Goal: Obtain resource: Download file/media

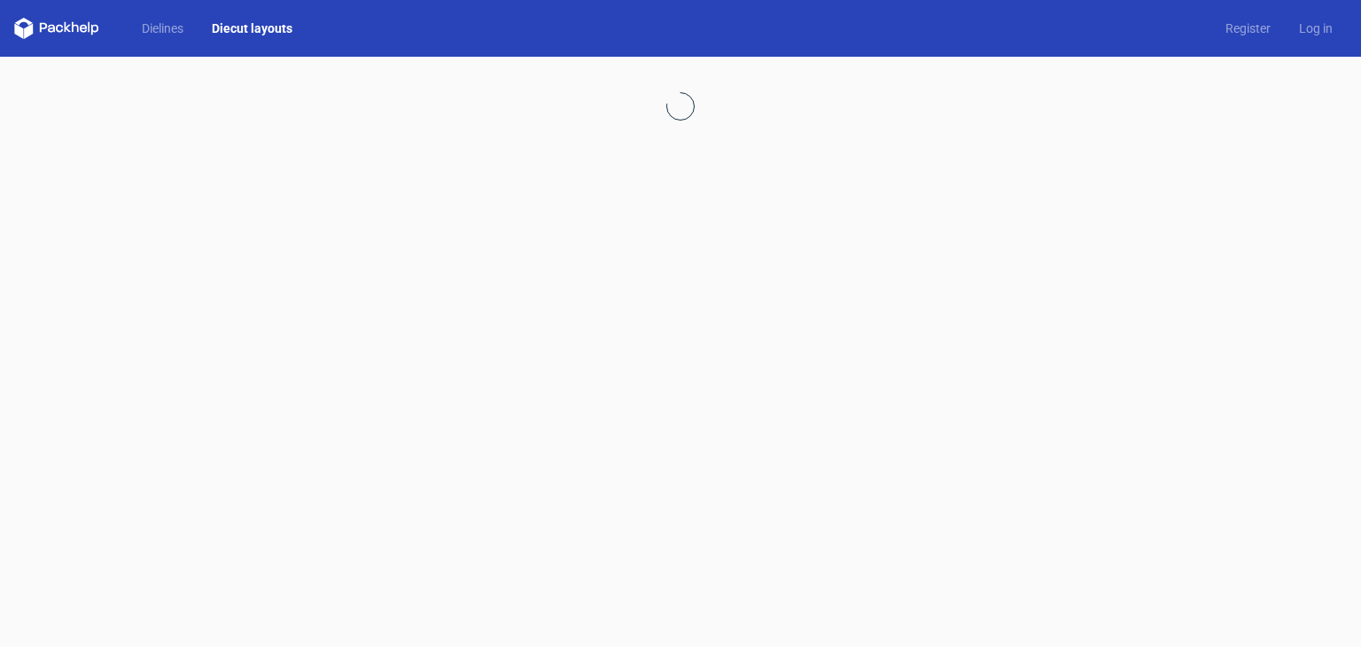
click at [833, 494] on div at bounding box center [680, 352] width 1361 height 590
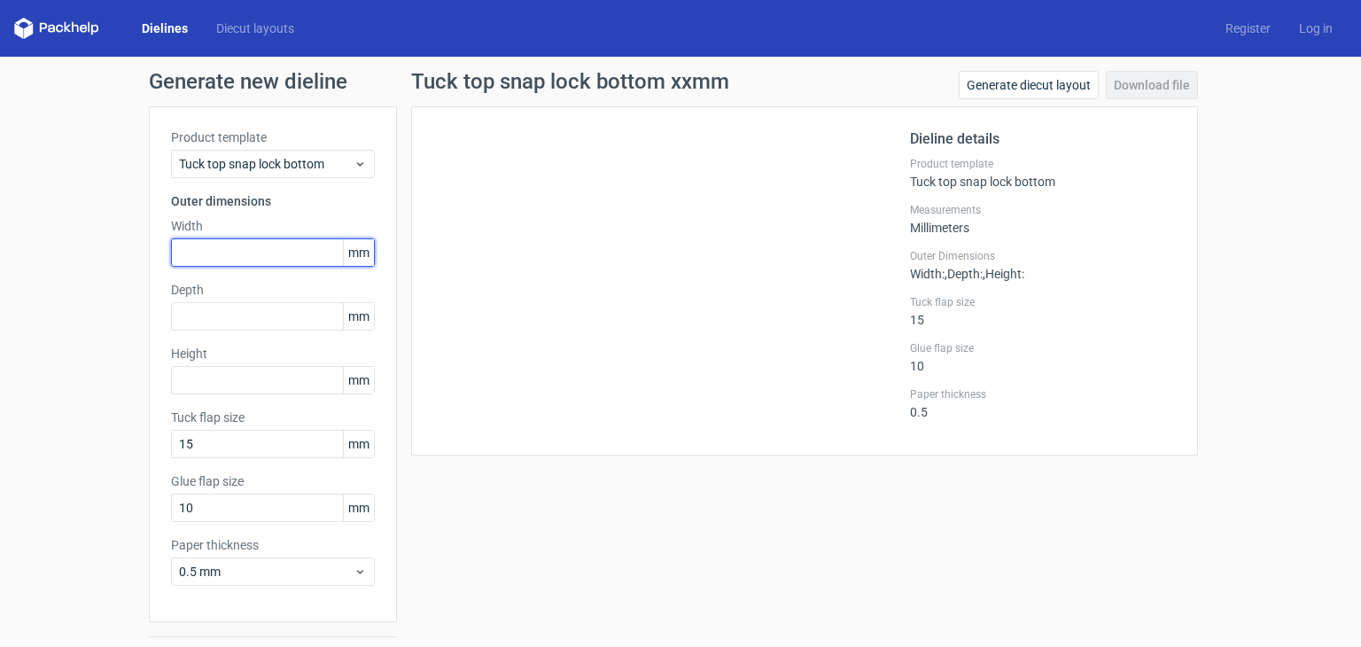
click at [213, 250] on input "text" at bounding box center [273, 252] width 204 height 28
type input "78"
click at [232, 357] on label "Height" at bounding box center [273, 354] width 204 height 18
click at [232, 348] on label "Height" at bounding box center [273, 354] width 204 height 18
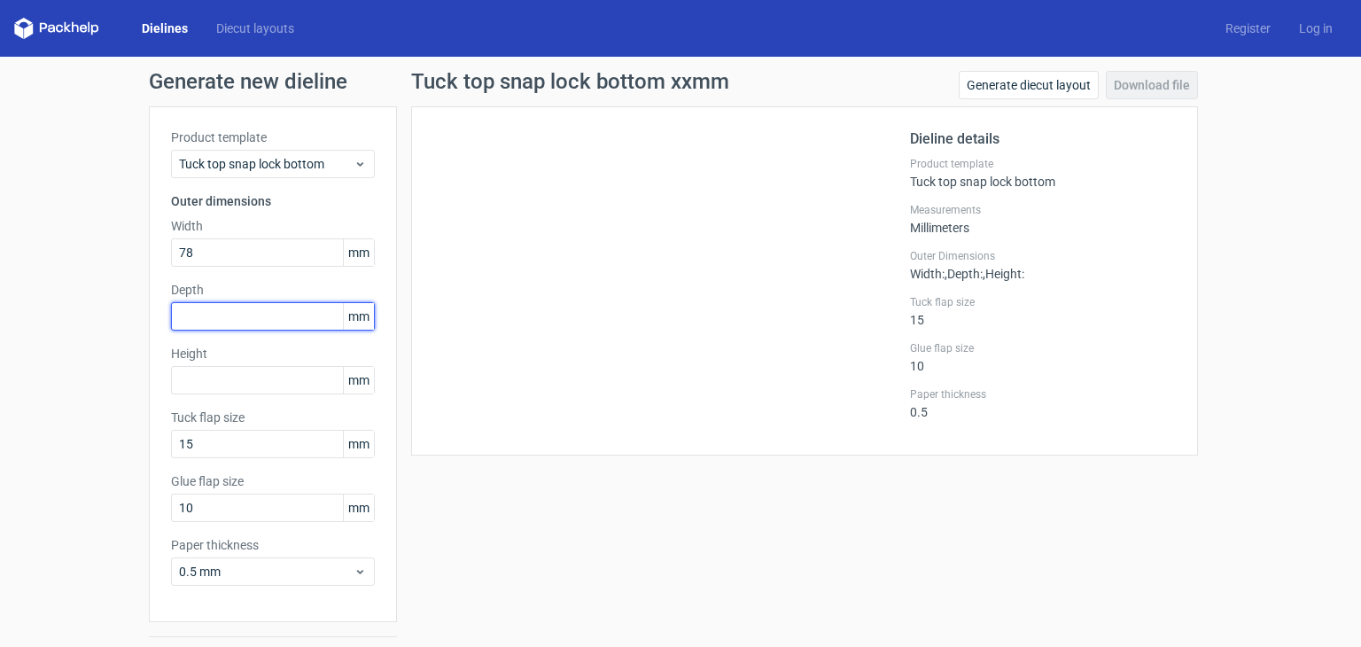
click at [237, 313] on input "text" at bounding box center [273, 316] width 204 height 28
type input "33"
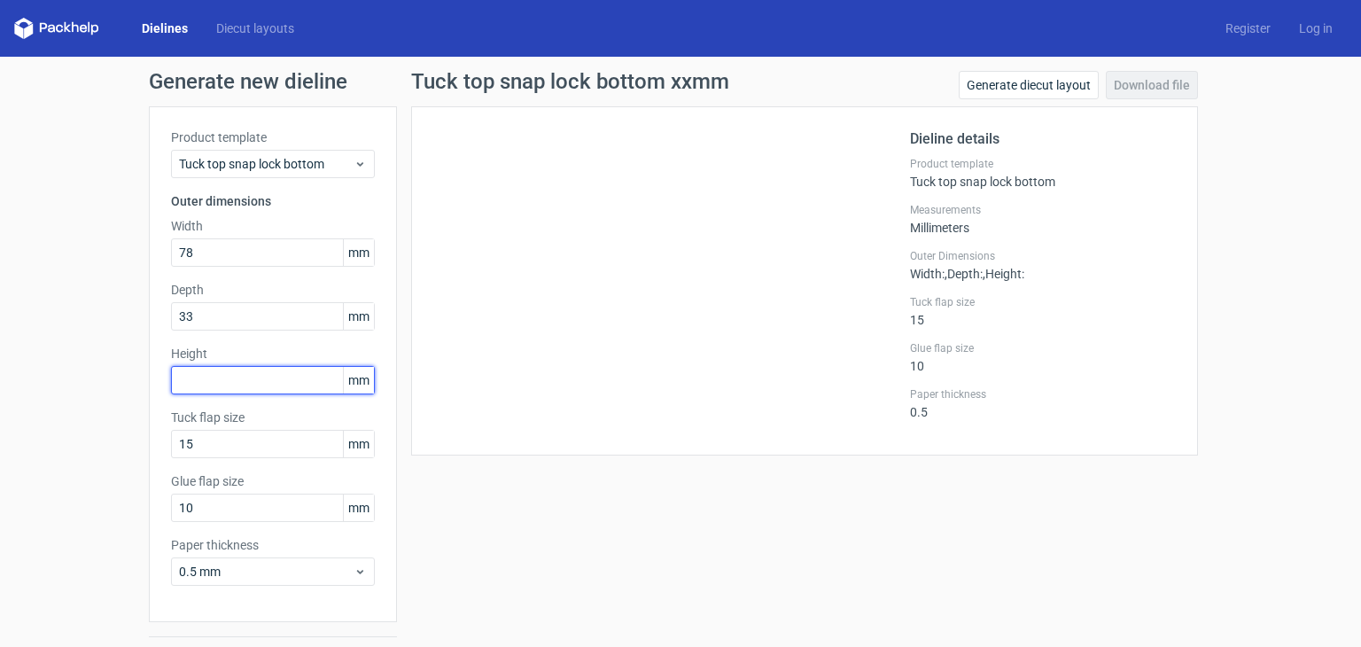
click at [221, 377] on input "text" at bounding box center [273, 380] width 204 height 28
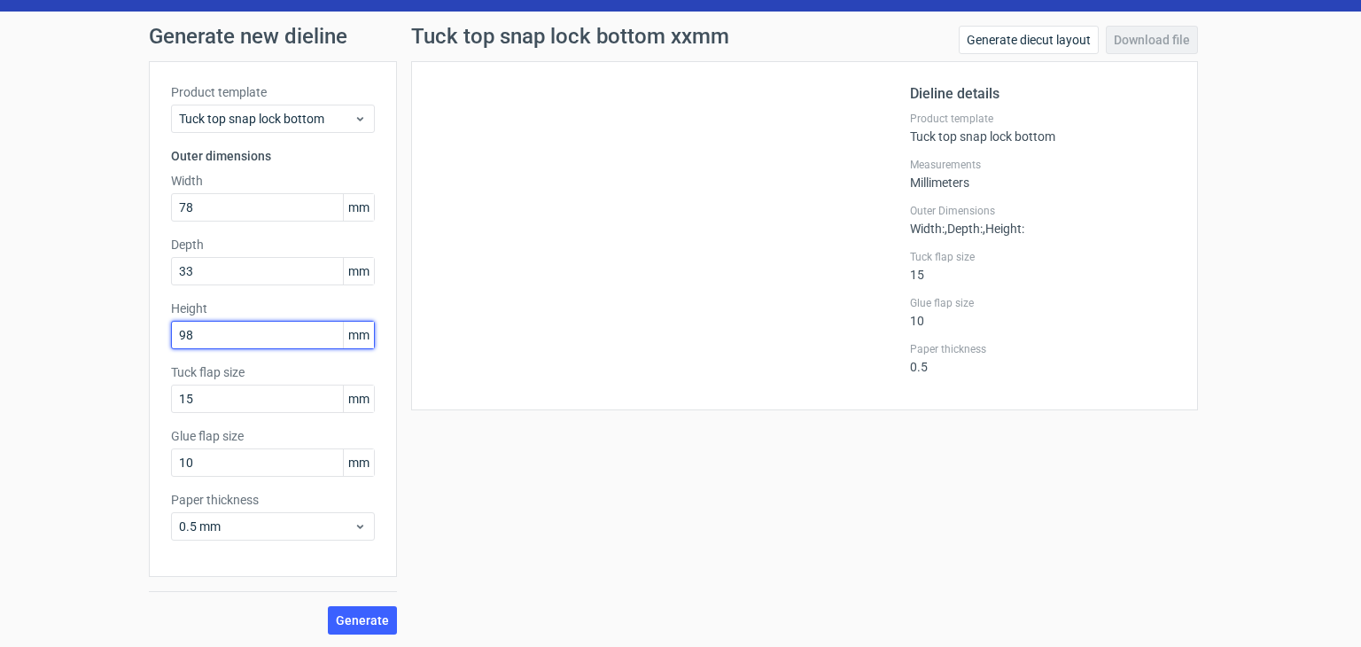
scroll to position [46, 0]
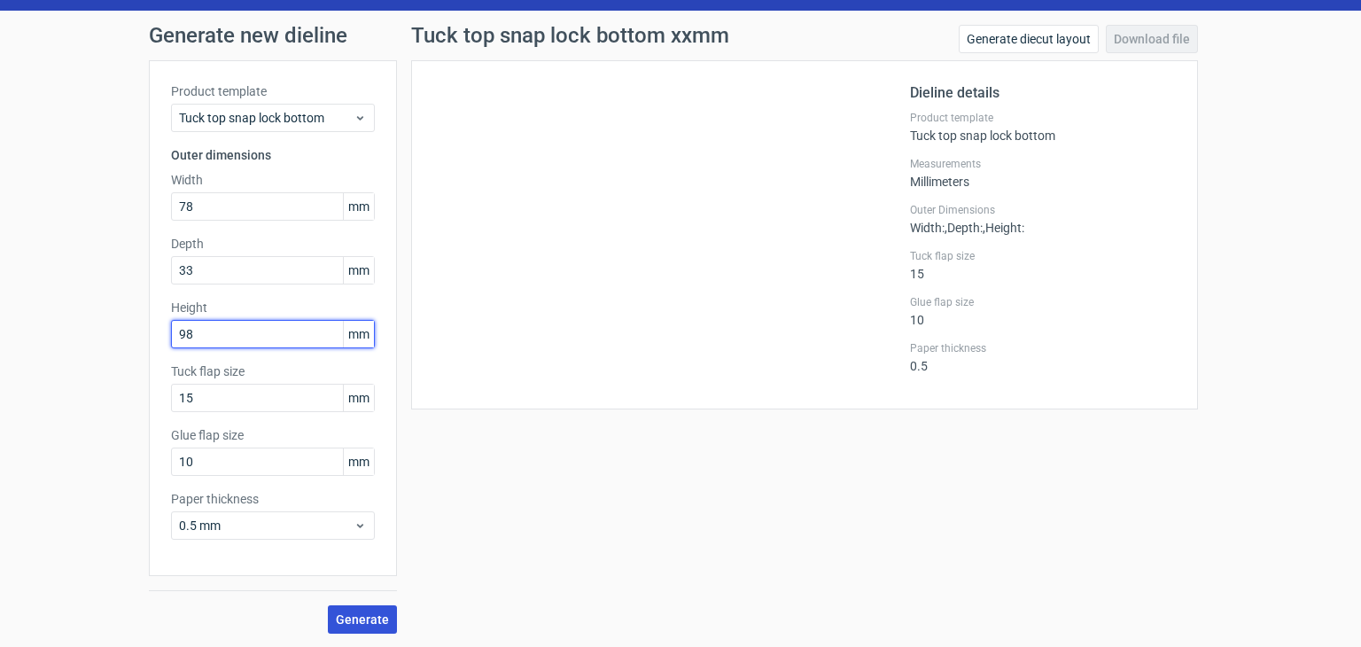
type input "98"
click at [336, 616] on span "Generate" at bounding box center [362, 619] width 53 height 12
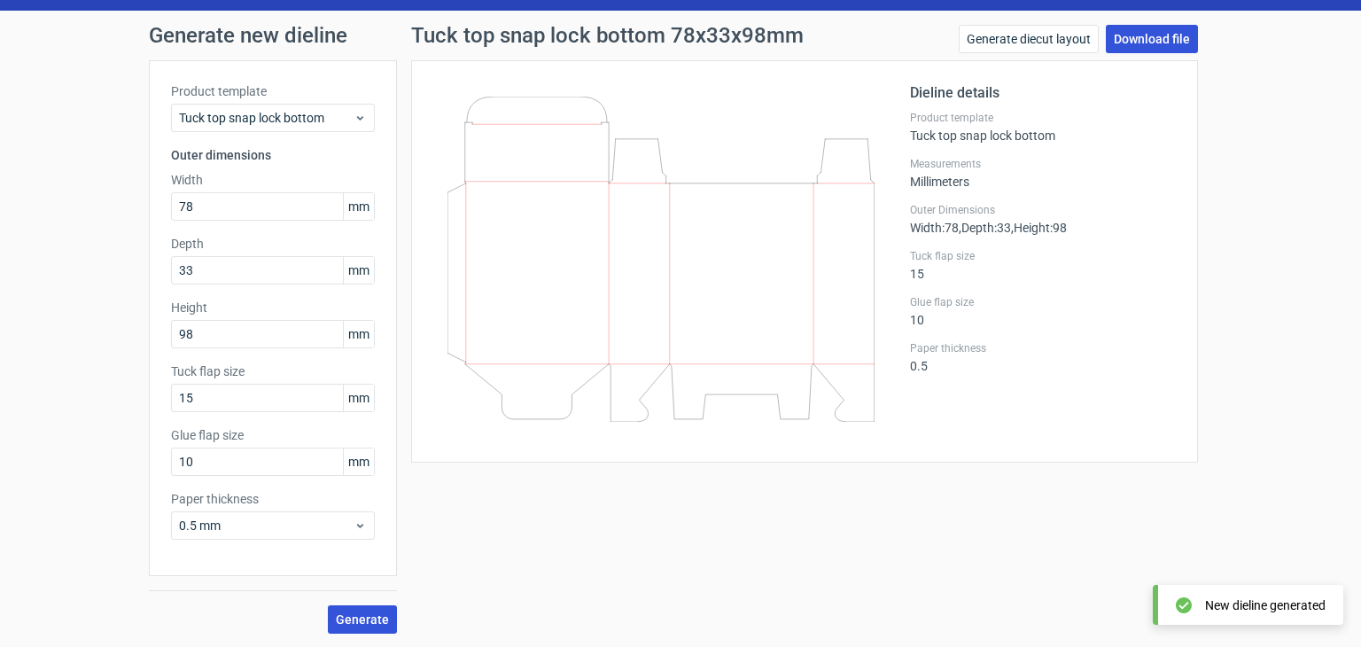
click at [1161, 45] on link "Download file" at bounding box center [1152, 39] width 92 height 28
click at [1127, 36] on link "Download file" at bounding box center [1152, 39] width 92 height 28
click at [850, 447] on div "Dieline details Product template Tuck top snap lock bottom Measurements Millime…" at bounding box center [804, 261] width 787 height 402
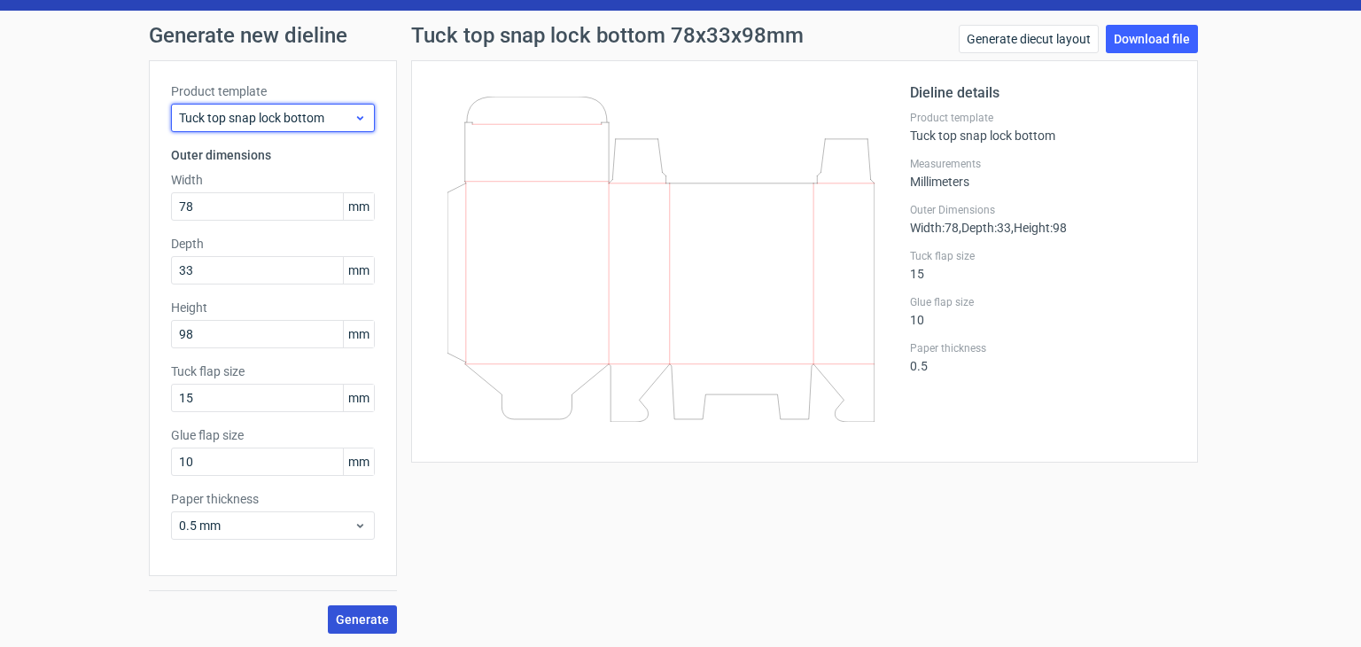
click at [227, 128] on div "Tuck top snap lock bottom" at bounding box center [273, 118] width 204 height 28
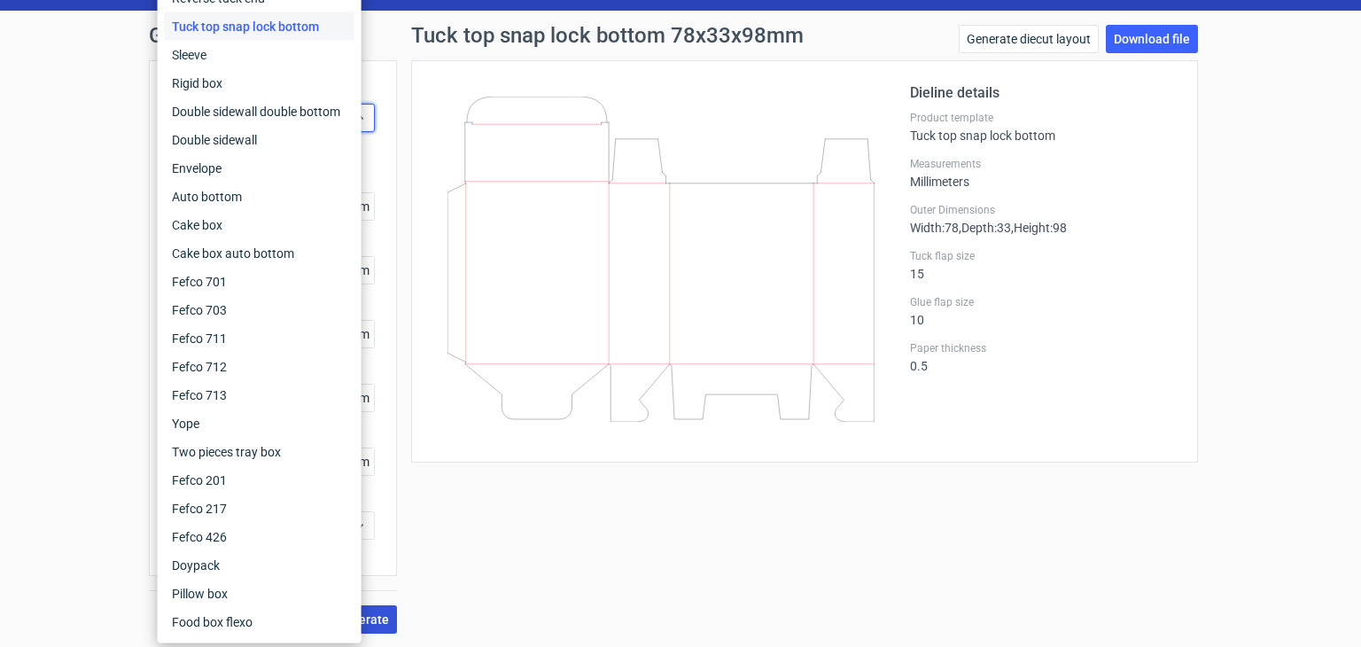
click at [930, 125] on div "Product template Tuck top snap lock bottom" at bounding box center [1043, 127] width 266 height 32
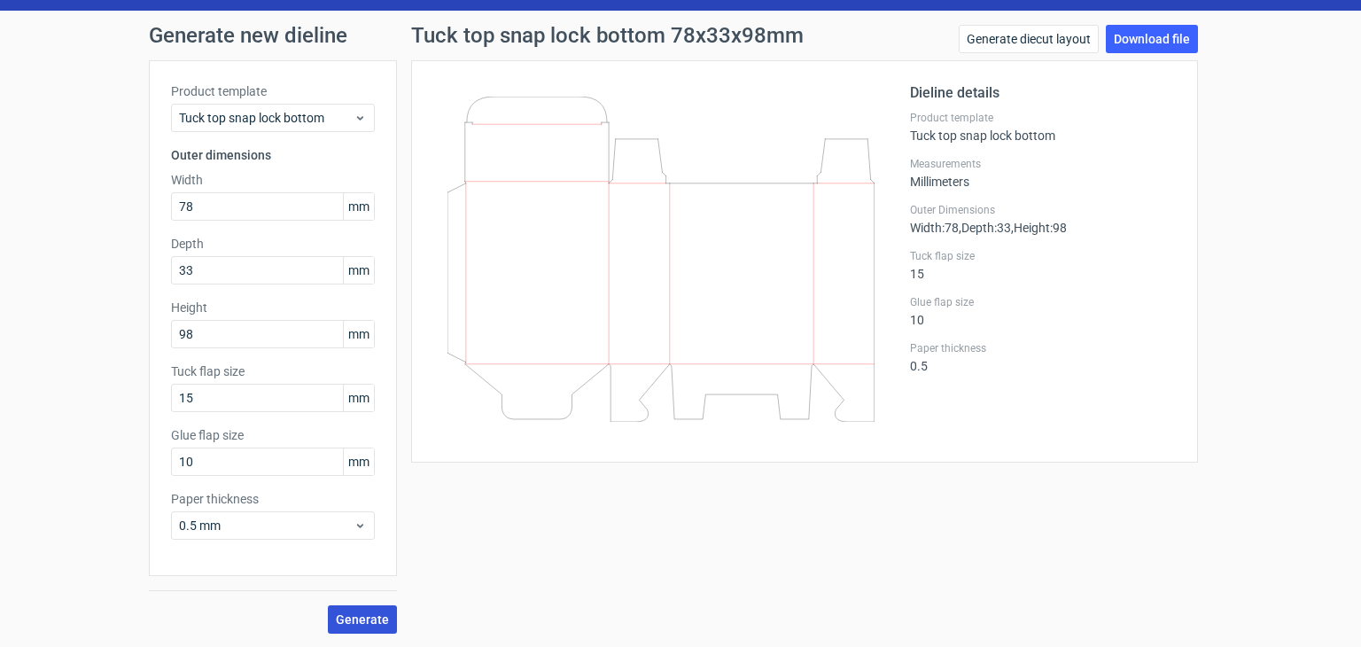
drag, startPoint x: 833, startPoint y: 300, endPoint x: 718, endPoint y: 542, distance: 267.5
click at [718, 542] on div "Tuck top snap lock bottom 78x33x98mm Generate diecut layout Download file Dieli…" at bounding box center [804, 329] width 815 height 609
